Goal: Task Accomplishment & Management: Manage account settings

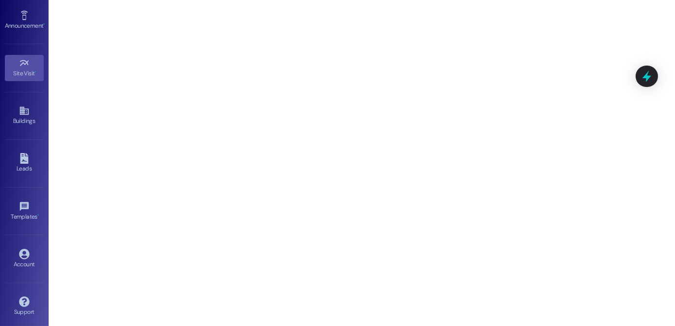
scroll to position [86, 0]
click at [22, 258] on div "Account" at bounding box center [24, 263] width 49 height 10
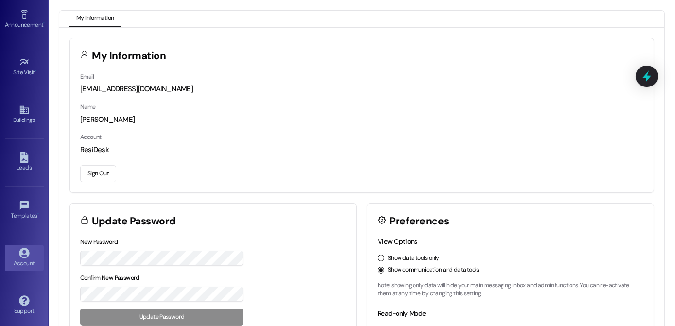
click at [100, 173] on button "Sign Out" at bounding box center [98, 173] width 36 height 17
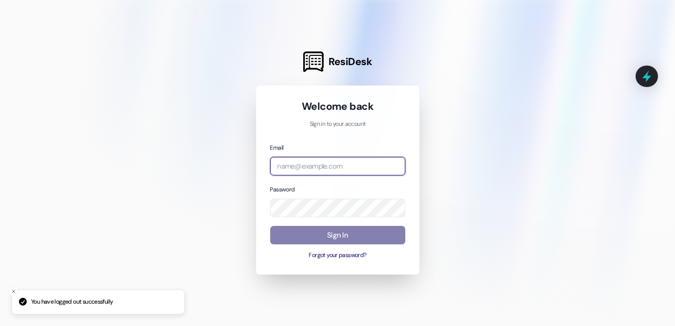
click at [299, 168] on input "email" at bounding box center [337, 166] width 135 height 19
type input "[EMAIL_ADDRESS][DOMAIN_NAME]"
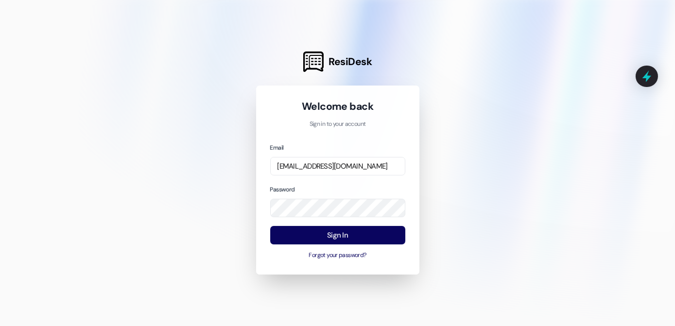
drag, startPoint x: 437, startPoint y: 204, endPoint x: 430, endPoint y: 206, distance: 7.5
click at [436, 203] on div at bounding box center [337, 163] width 675 height 326
drag, startPoint x: 356, startPoint y: 160, endPoint x: 364, endPoint y: 165, distance: 10.2
click at [356, 160] on input "[EMAIL_ADDRESS][DOMAIN_NAME]" at bounding box center [337, 166] width 135 height 19
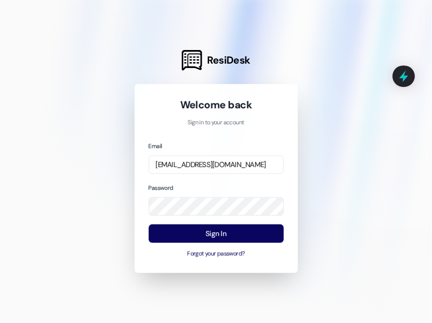
click at [336, 37] on div at bounding box center [216, 161] width 432 height 323
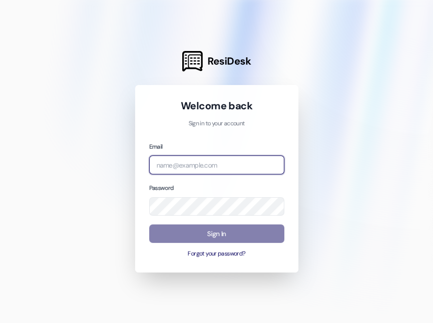
click at [215, 163] on input "email" at bounding box center [216, 164] width 135 height 19
type input "[EMAIL_ADDRESS][DOMAIN_NAME]"
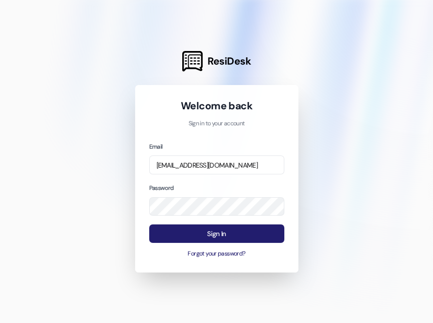
click at [234, 232] on button "Sign In" at bounding box center [216, 233] width 135 height 19
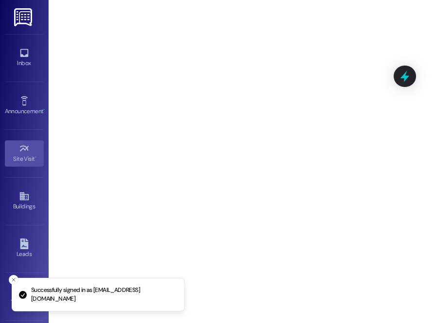
scroll to position [89, 0]
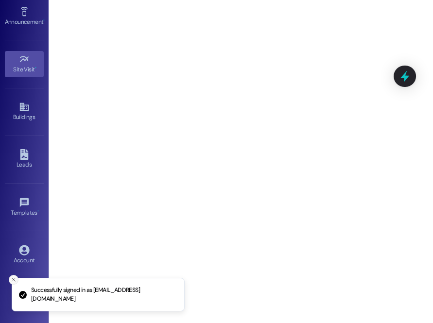
click at [10, 285] on button "Close toast" at bounding box center [14, 280] width 10 height 10
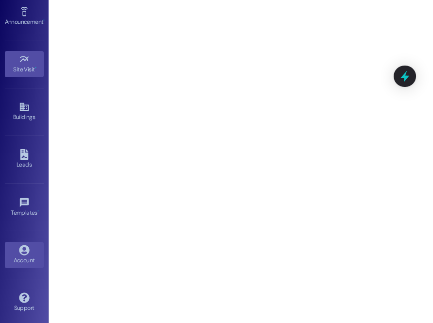
click at [26, 250] on icon at bounding box center [24, 250] width 10 height 10
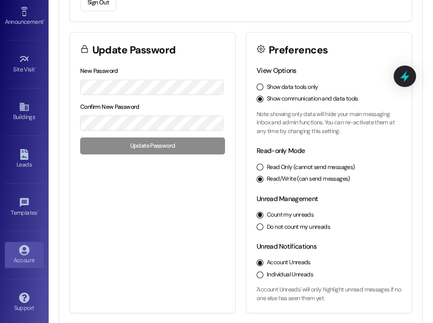
scroll to position [83, 0]
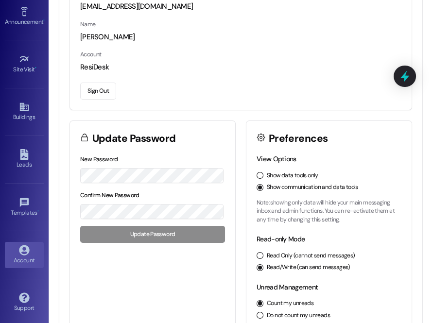
click at [102, 89] on button "Sign Out" at bounding box center [98, 91] width 36 height 17
